Goal: Task Accomplishment & Management: Complete application form

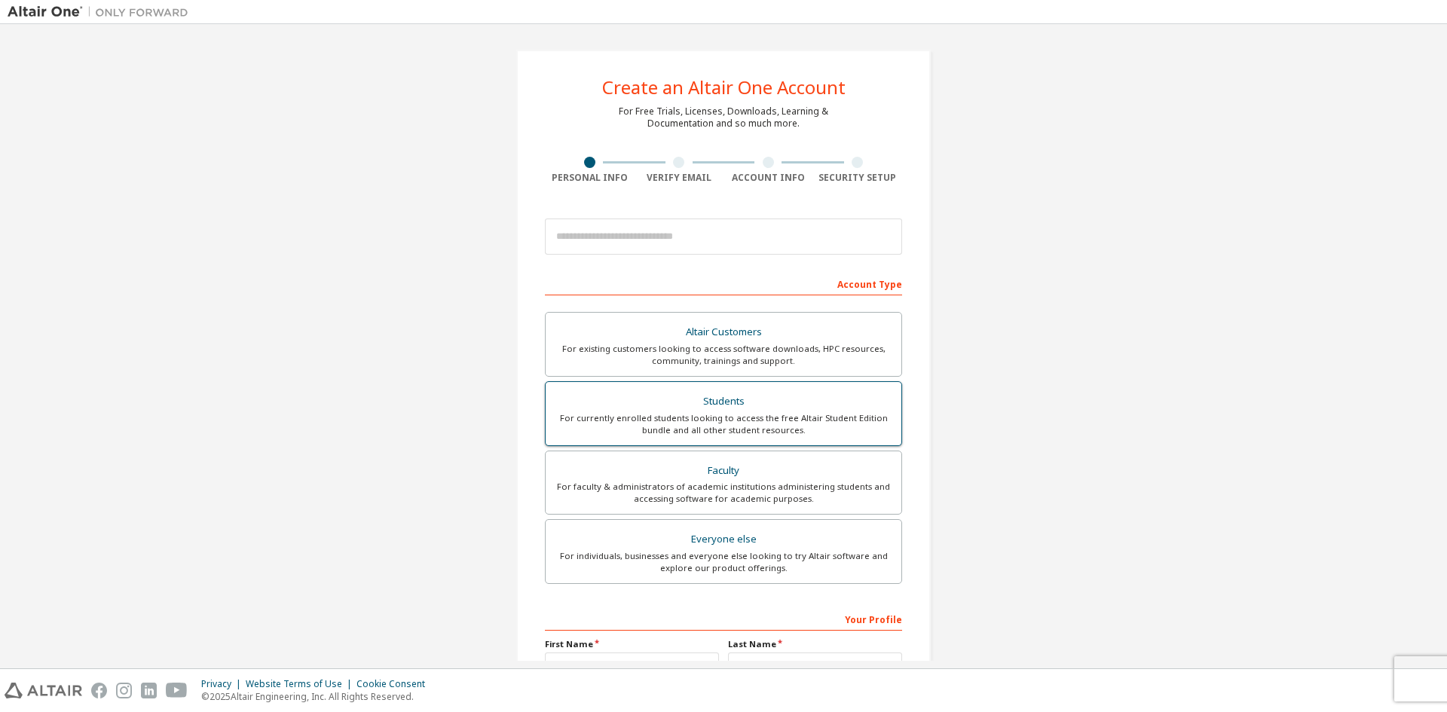
click at [743, 421] on div "For currently enrolled students looking to access the free Altair Student Editi…" at bounding box center [724, 424] width 338 height 24
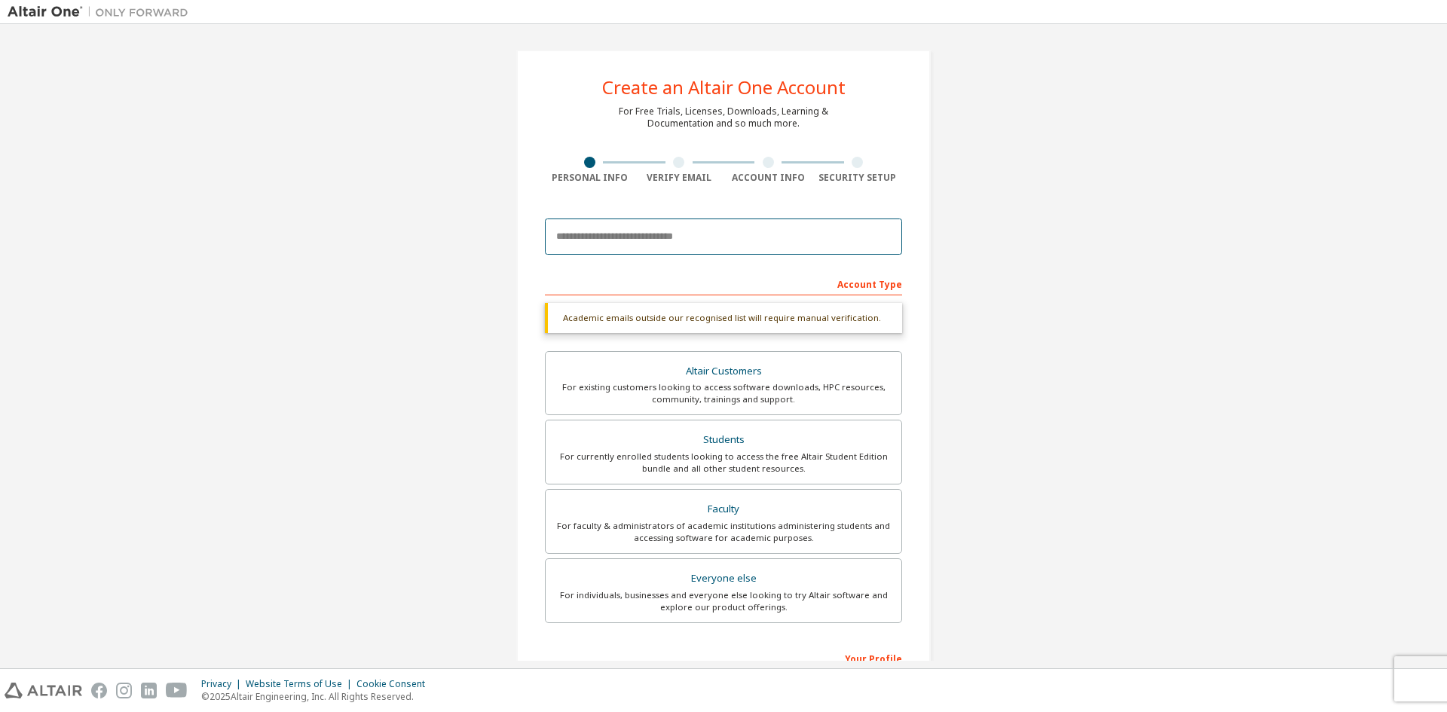
click at [684, 244] on input "email" at bounding box center [723, 237] width 357 height 36
click at [645, 238] on input "**********" at bounding box center [723, 237] width 357 height 36
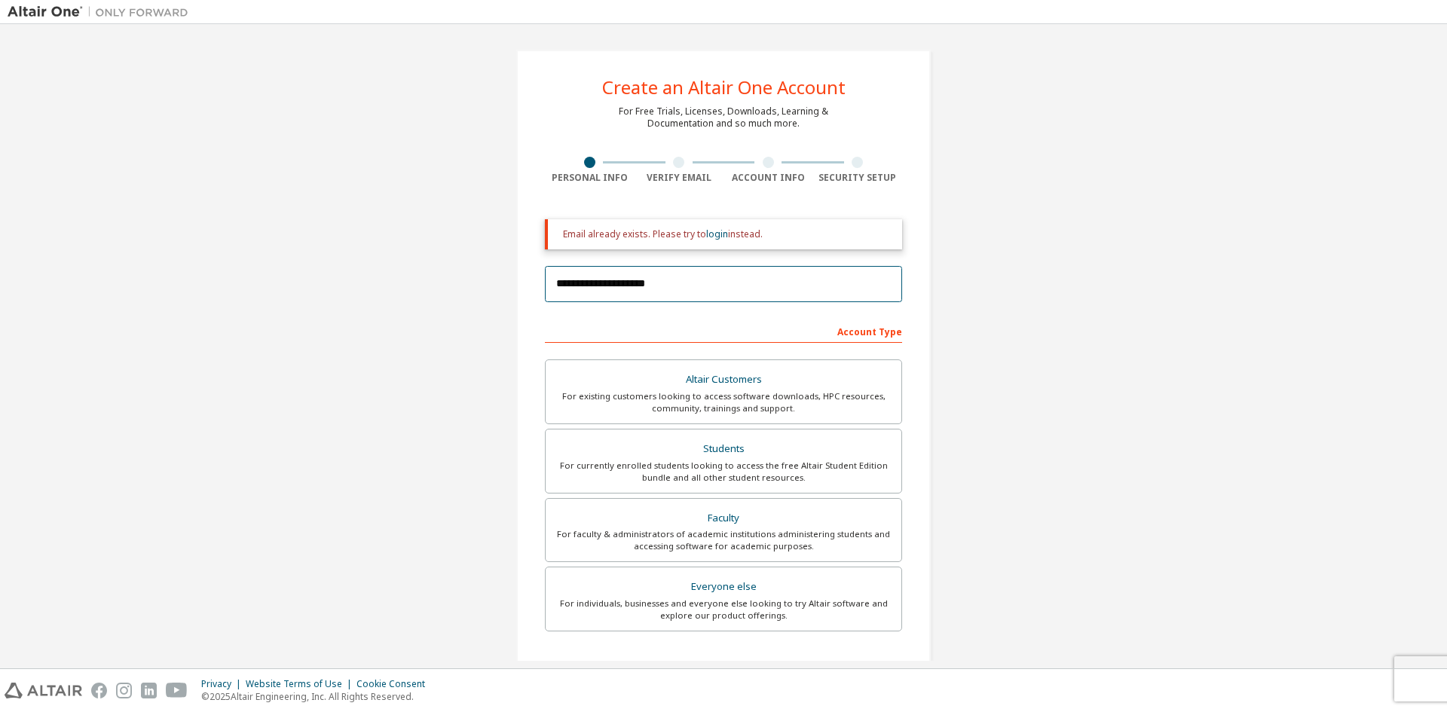
type input "**********"
